Goal: Check status: Check status

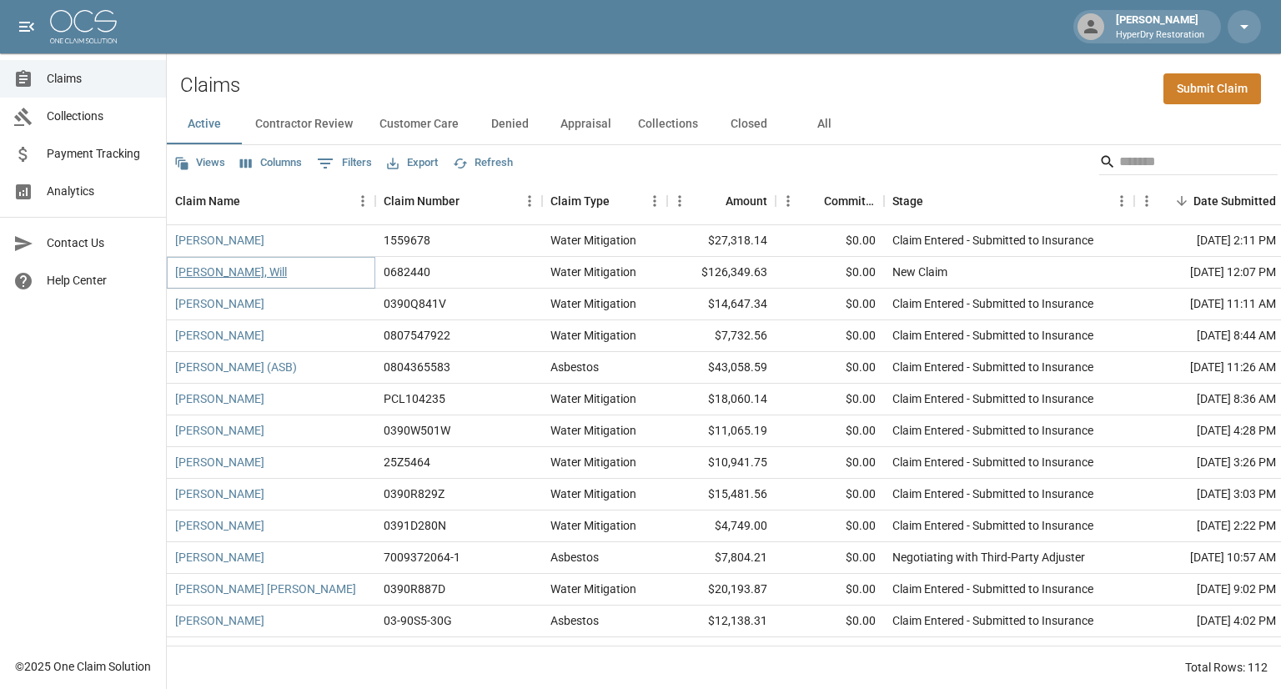
click at [237, 269] on link "[PERSON_NAME], Will" at bounding box center [231, 272] width 112 height 17
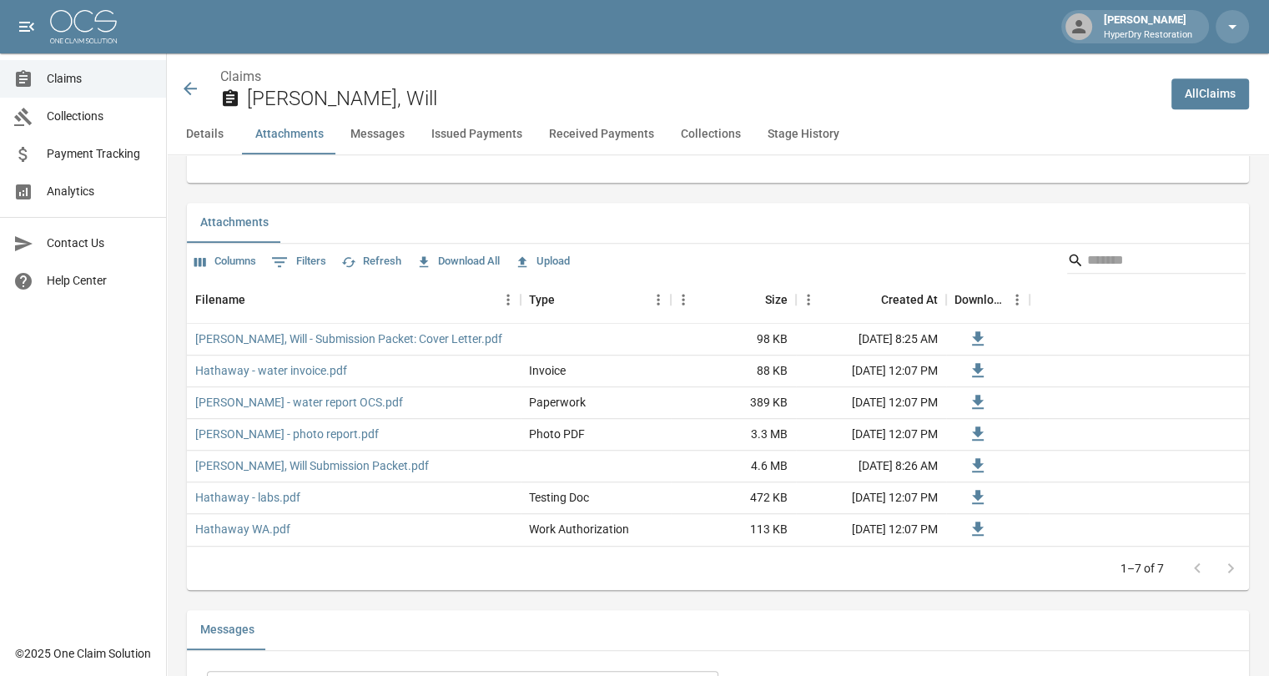
scroll to position [974, 3]
click at [190, 87] on icon at bounding box center [190, 88] width 20 height 20
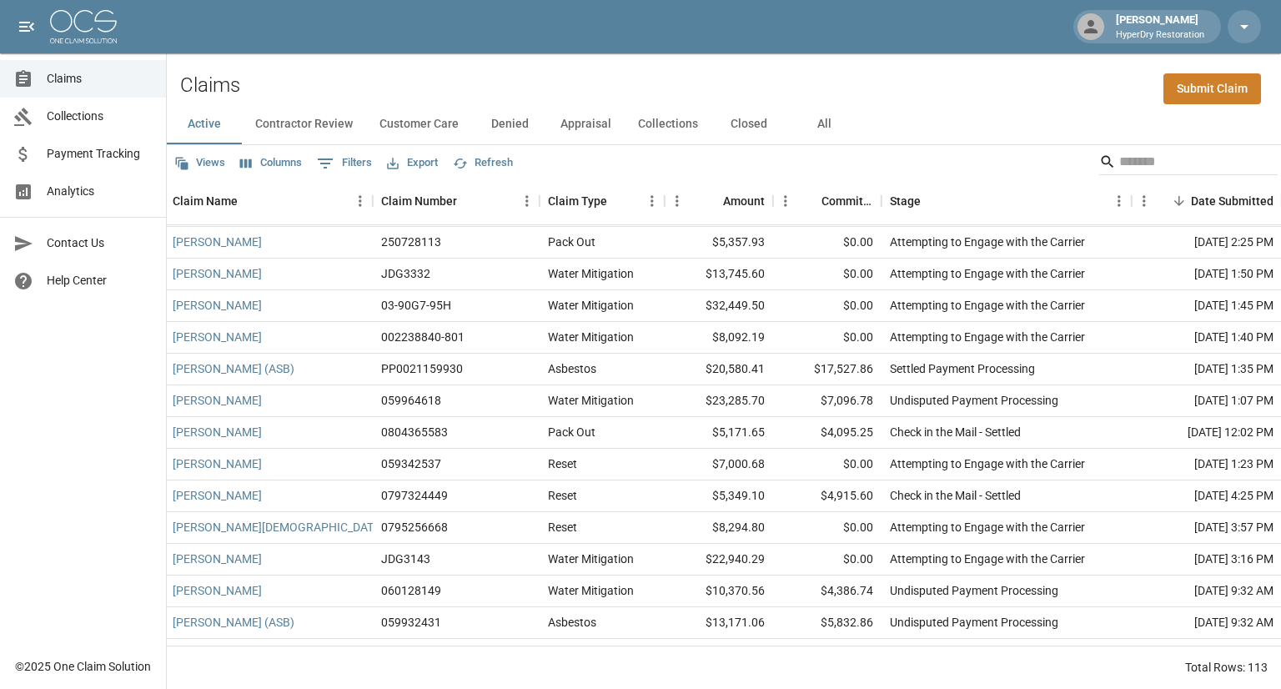
scroll to position [950, 3]
click at [100, 158] on span "Payment Tracking" at bounding box center [100, 154] width 106 height 18
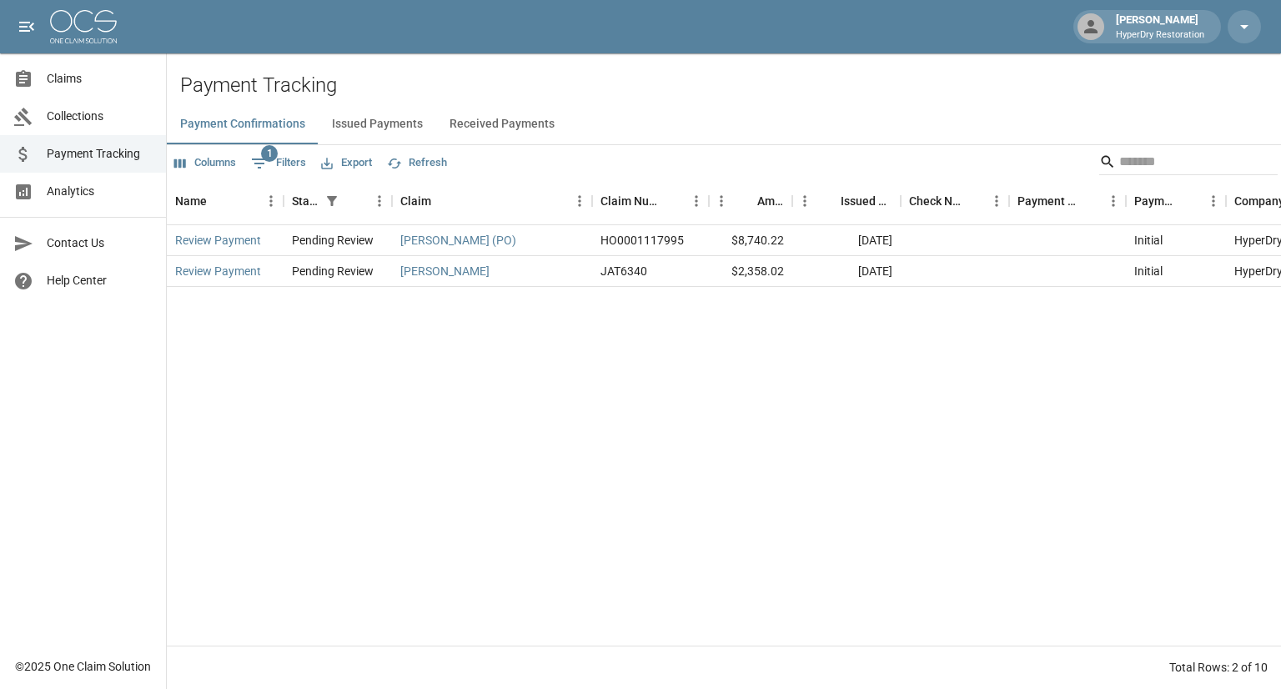
click at [491, 114] on button "Received Payments" at bounding box center [502, 124] width 132 height 40
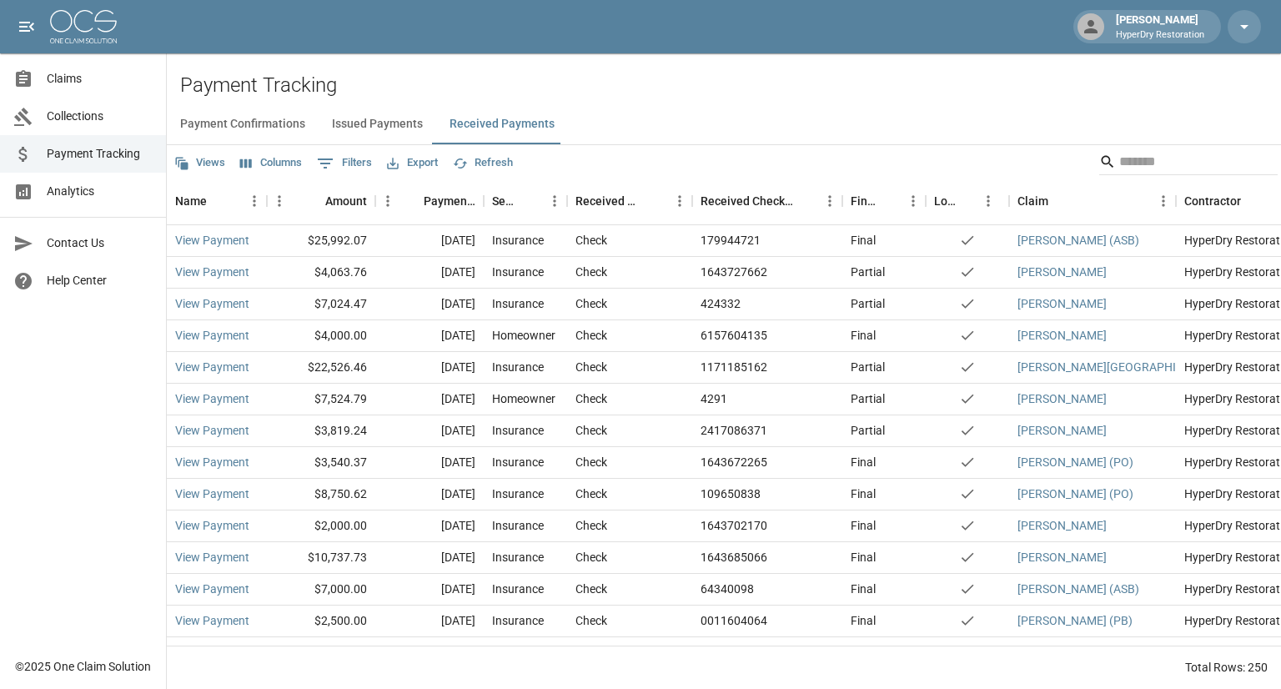
click at [73, 73] on span "Claims" at bounding box center [100, 79] width 106 height 18
